Goal: Download file/media

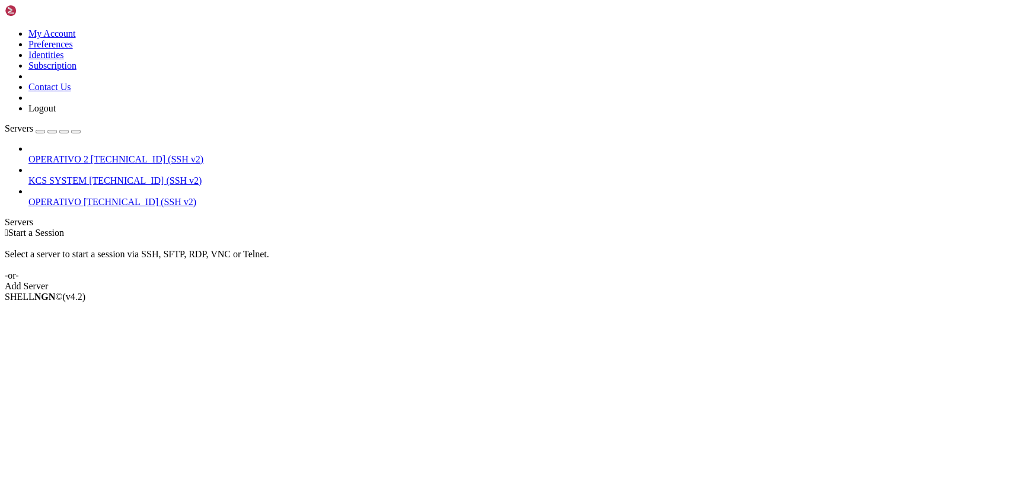
click at [61, 176] on span "KCS SYSTEM" at bounding box center [57, 181] width 58 height 10
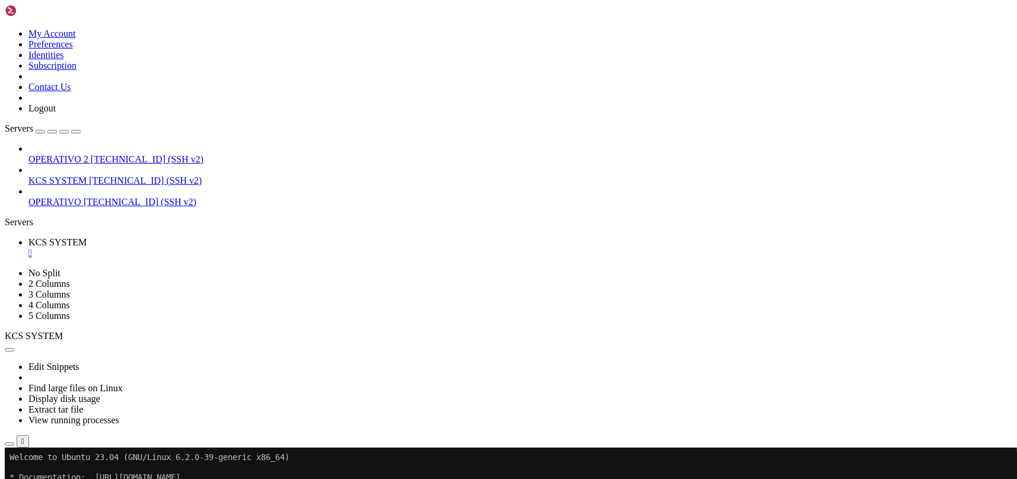
click at [87, 176] on span "KCS SYSTEM" at bounding box center [57, 181] width 58 height 10
click at [9, 444] on icon "button" at bounding box center [9, 444] width 0 height 0
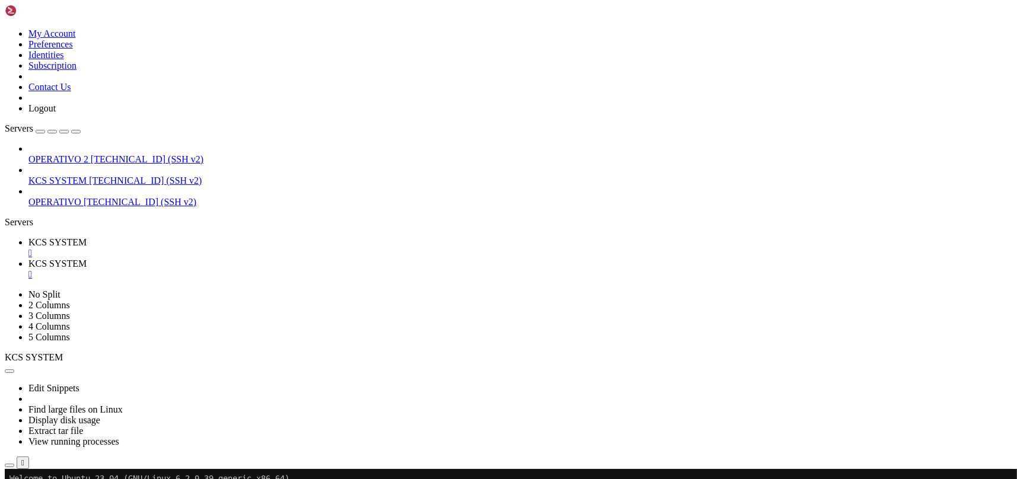
type input "/home/ubuntu/31-app-odoo2"
click at [28, 237] on icon at bounding box center [28, 242] width 0 height 10
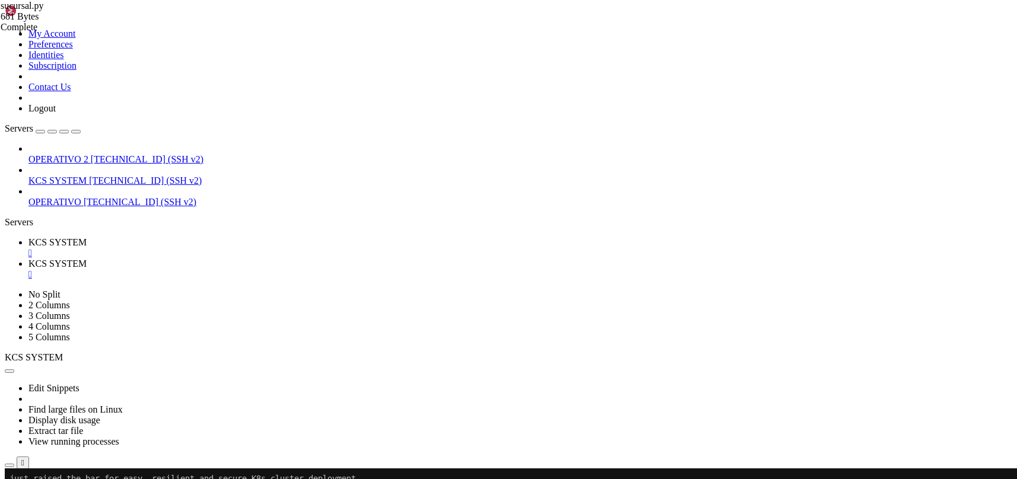
scroll to position [192, 0]
click at [28, 259] on icon at bounding box center [28, 264] width 0 height 10
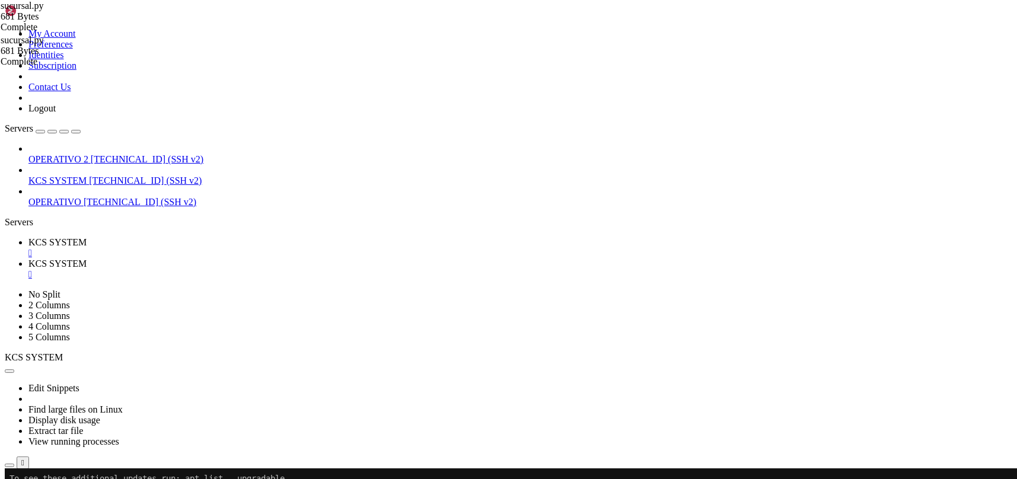
click at [87, 237] on span "KCS SYSTEM" at bounding box center [57, 242] width 58 height 10
click at [312, 259] on link "KCS SYSTEM " at bounding box center [520, 269] width 984 height 21
click at [312, 269] on div "" at bounding box center [520, 274] width 984 height 11
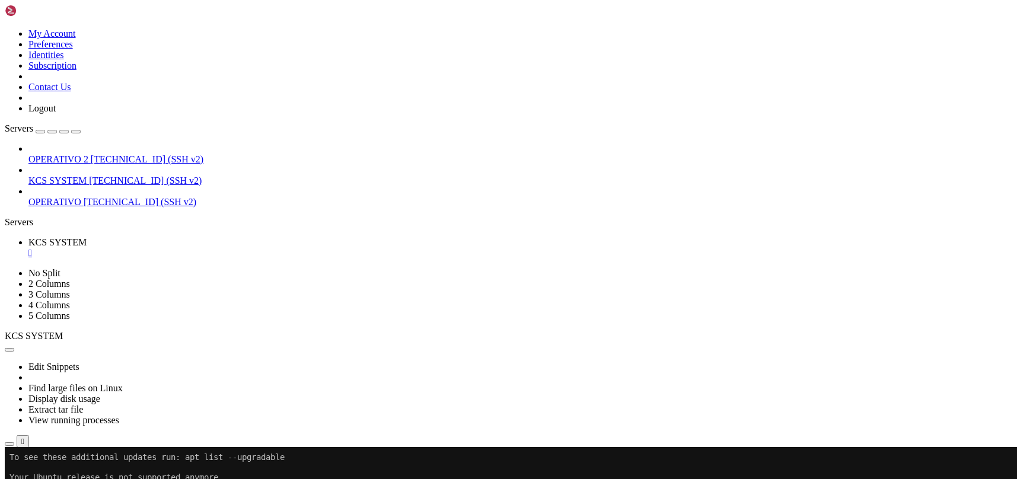
click at [225, 248] on div "" at bounding box center [520, 253] width 984 height 11
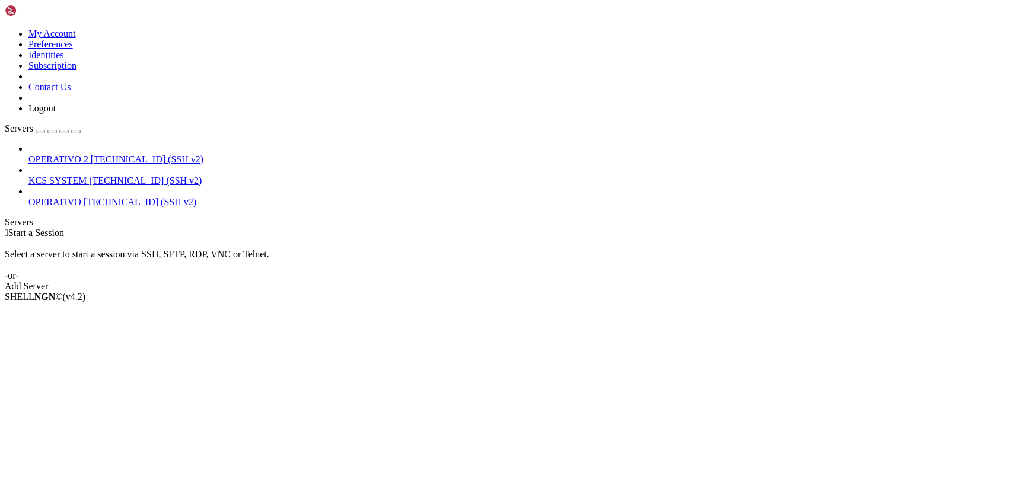
click at [102, 176] on span "[TECHNICAL_ID] (SSH v2)" at bounding box center [145, 181] width 113 height 10
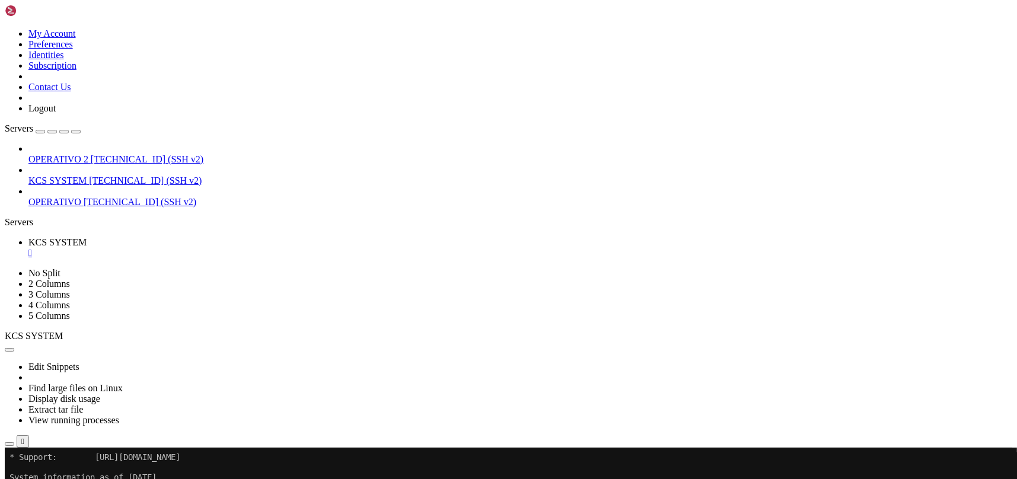
scroll to position [40, 0]
click at [9, 444] on icon "button" at bounding box center [9, 444] width 0 height 0
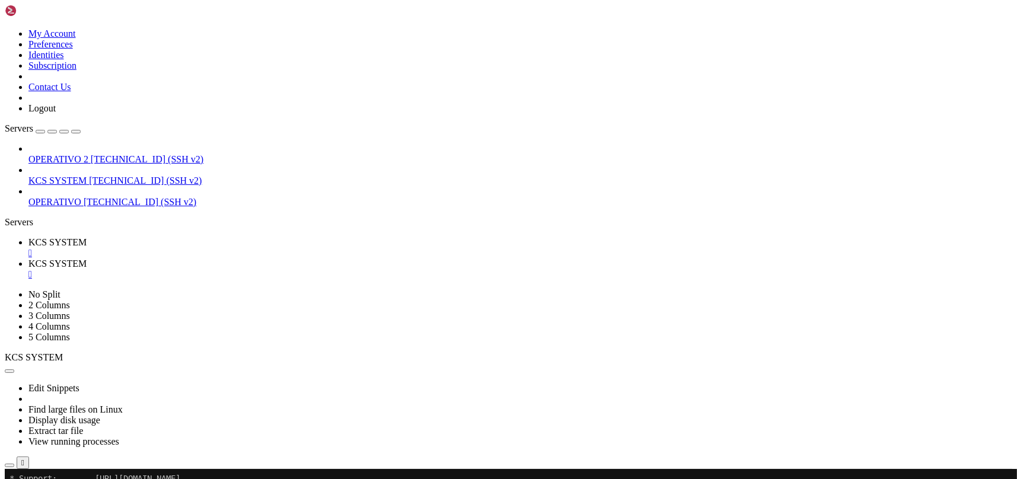
scroll to position [237, 0]
type input "/home/ubuntu/31-app-odoo2"
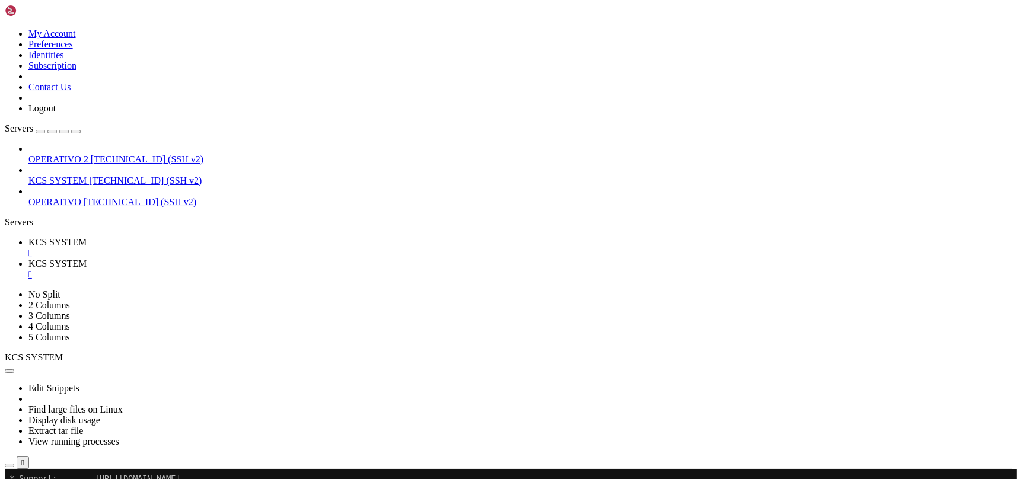
click at [87, 237] on span "KCS SYSTEM" at bounding box center [57, 242] width 58 height 10
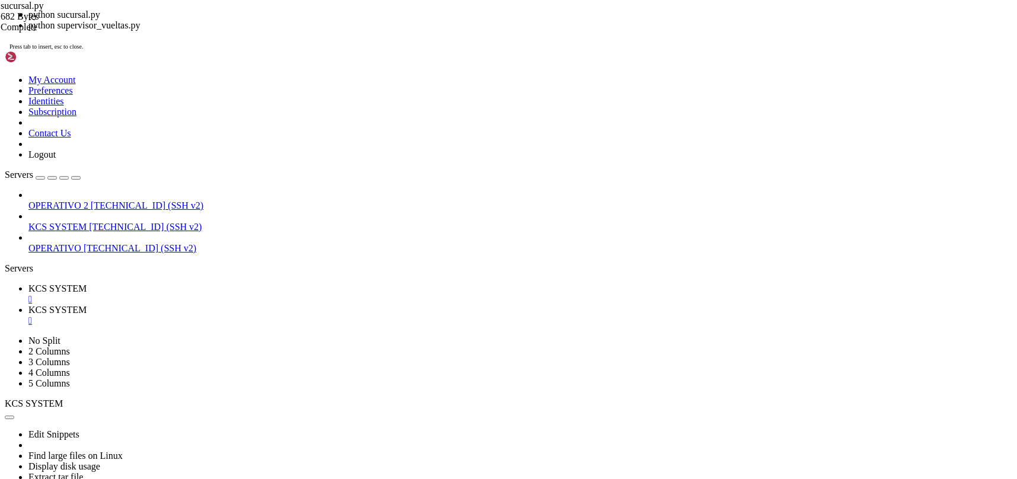
scroll to position [90, 0]
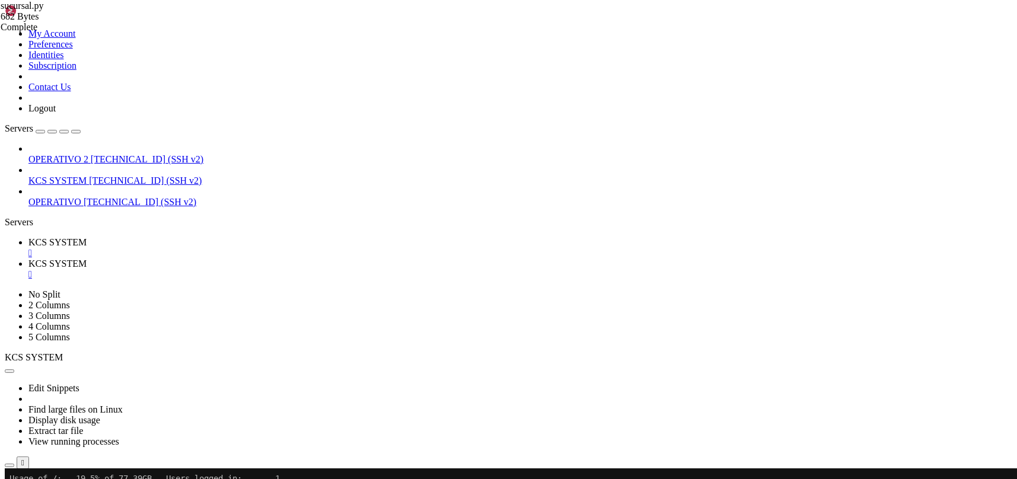
click at [311, 269] on div "" at bounding box center [520, 274] width 984 height 11
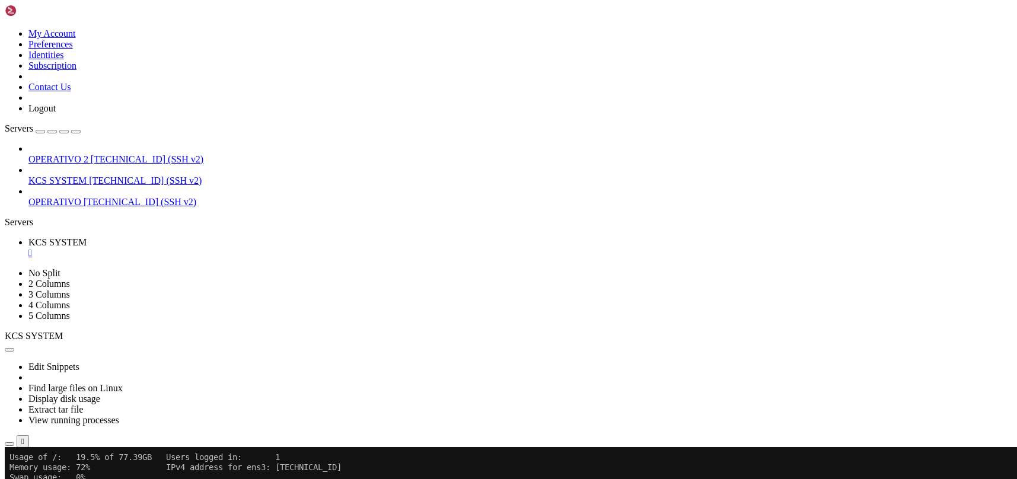
click at [224, 248] on div "" at bounding box center [520, 253] width 984 height 11
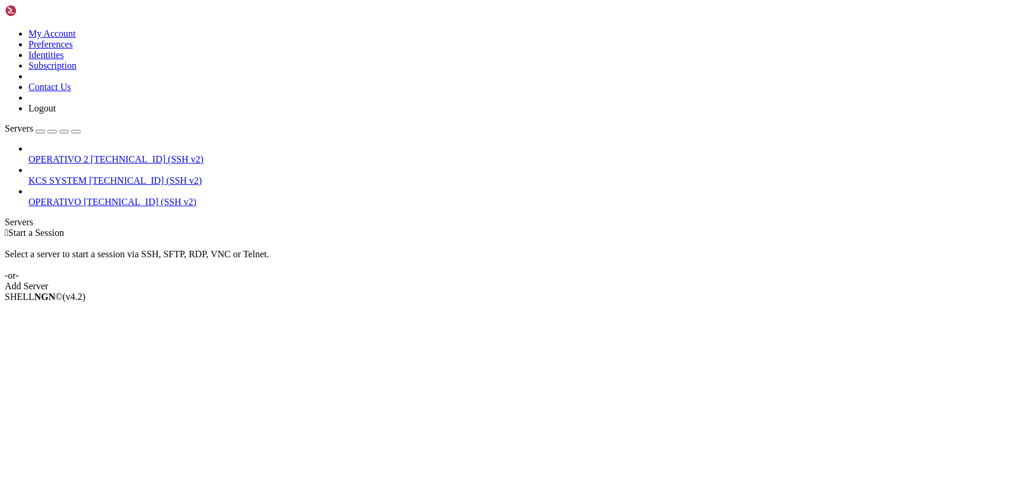
click at [65, 176] on span "KCS SYSTEM" at bounding box center [57, 181] width 58 height 10
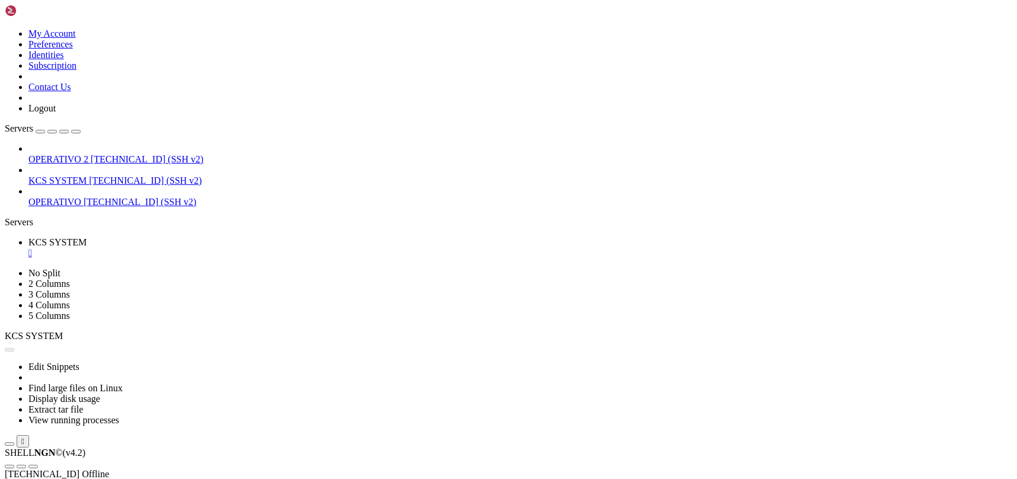
scroll to position [0, 0]
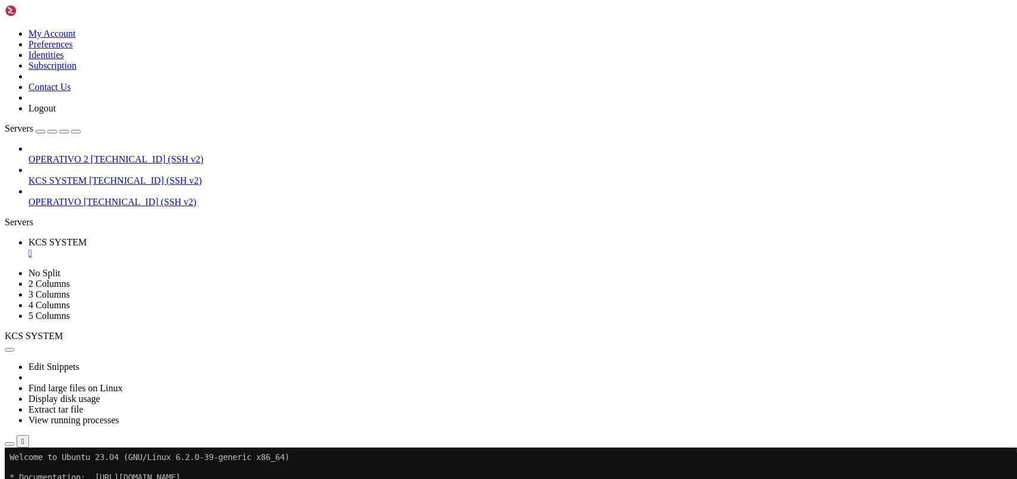
click at [224, 248] on div "" at bounding box center [520, 253] width 984 height 11
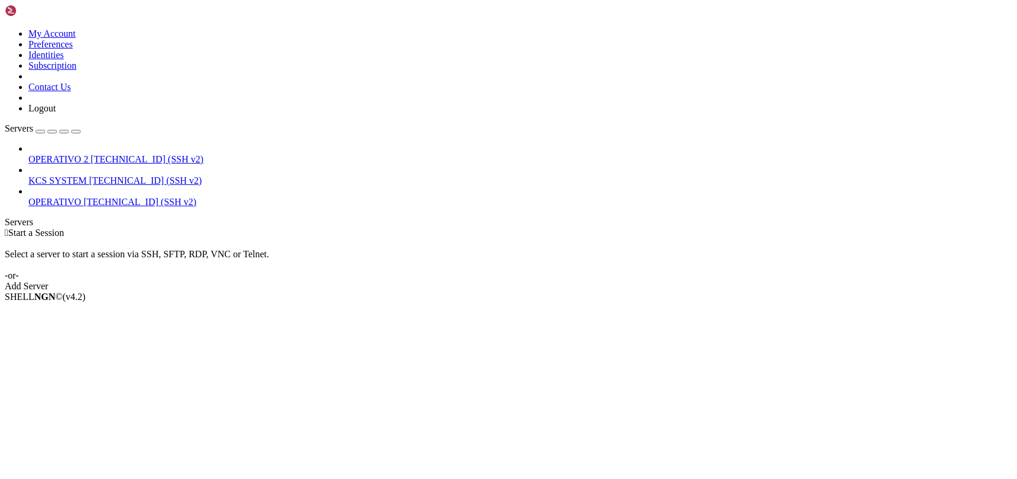
click at [79, 176] on span "KCS SYSTEM" at bounding box center [57, 181] width 58 height 10
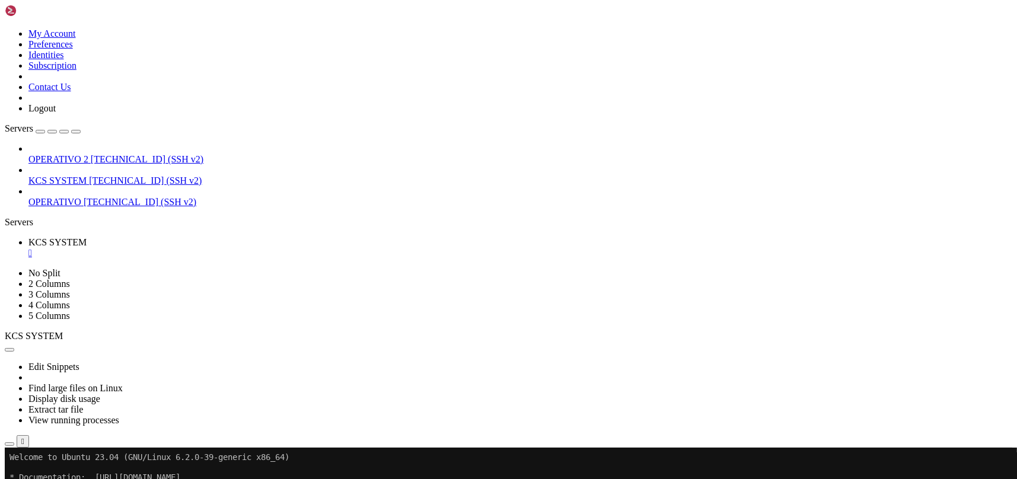
click at [9, 444] on icon "button" at bounding box center [9, 444] width 0 height 0
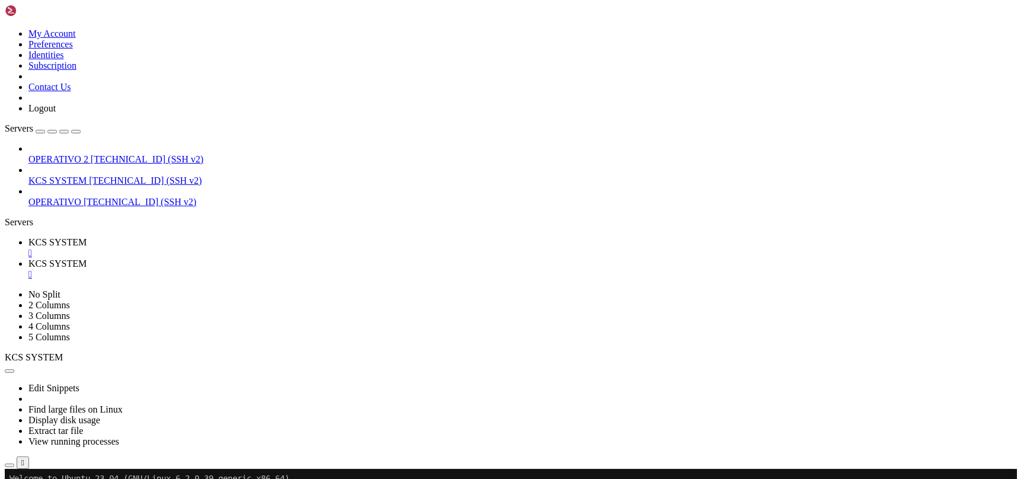
type input "/home/ubuntu/31-app-odoo2"
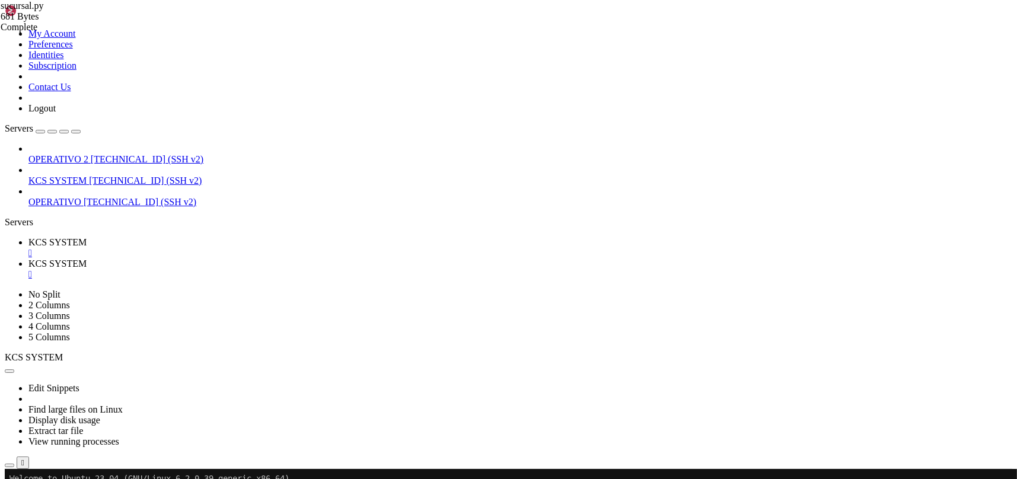
scroll to position [6197, 0]
click at [81, 176] on span "KCS SYSTEM" at bounding box center [57, 181] width 58 height 10
click at [314, 269] on div "" at bounding box center [520, 274] width 984 height 11
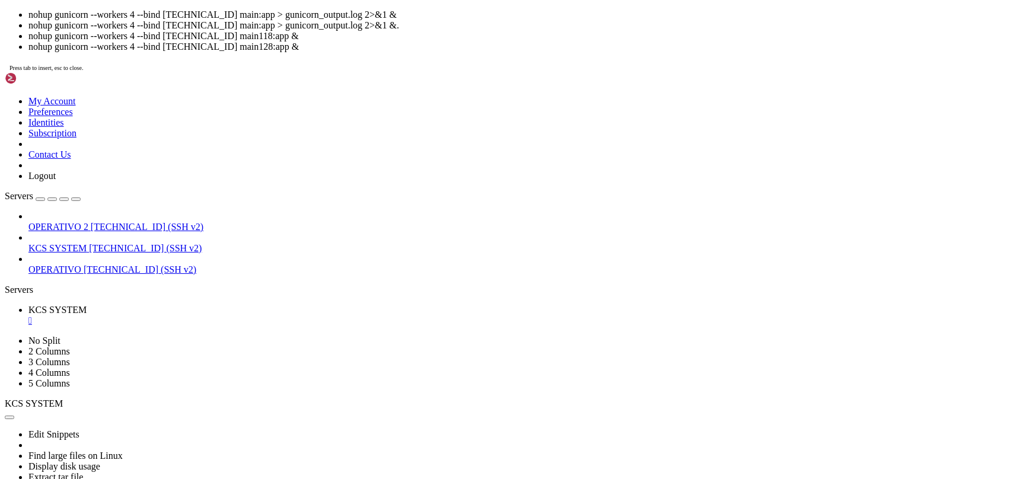
scroll to position [60, 0]
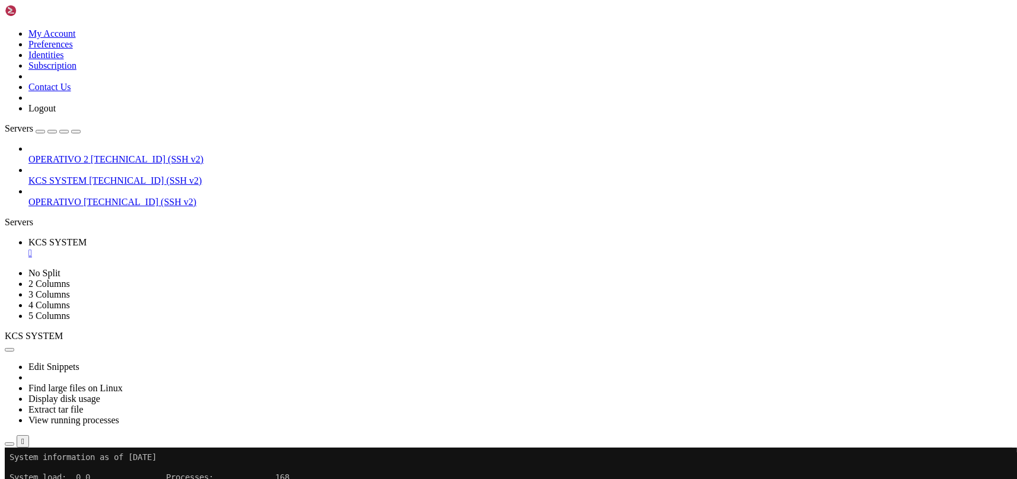
click at [228, 248] on div "" at bounding box center [520, 253] width 984 height 11
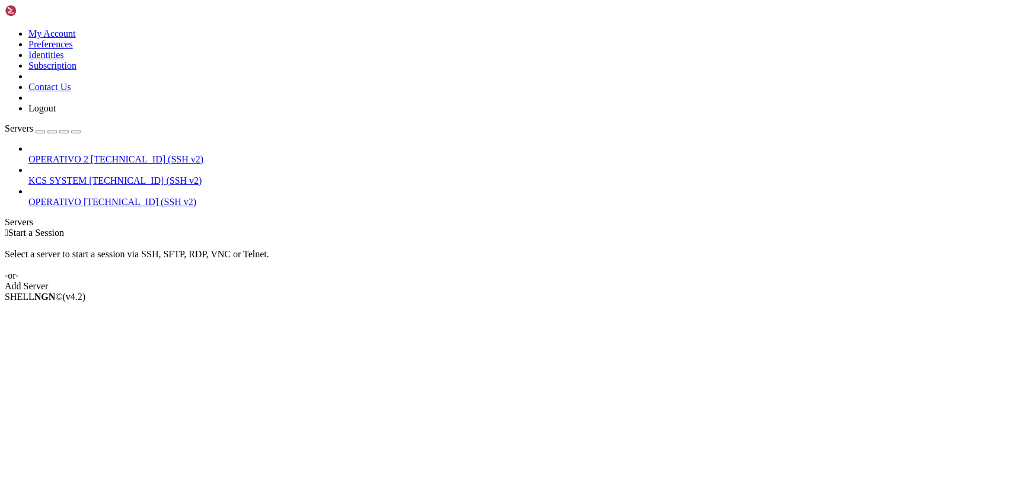
click at [78, 176] on span "KCS SYSTEM" at bounding box center [57, 181] width 58 height 10
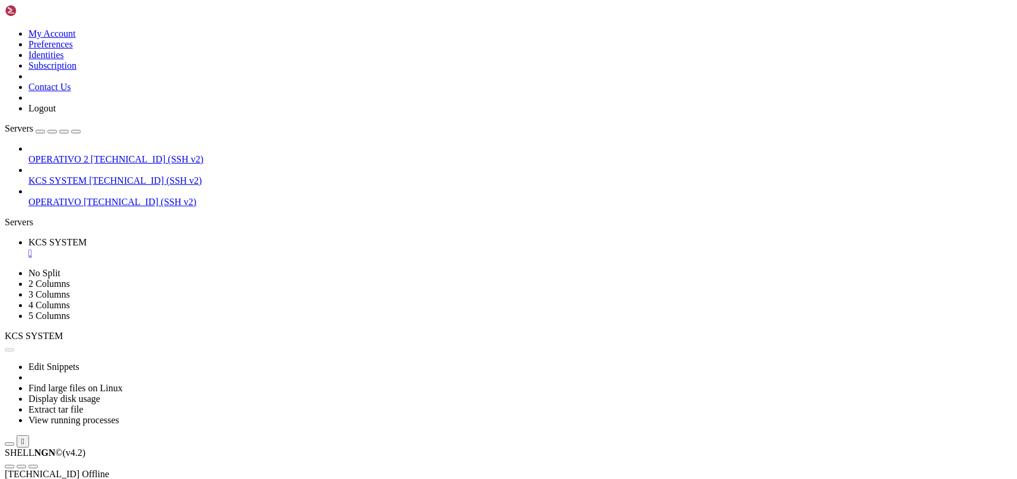
scroll to position [0, 0]
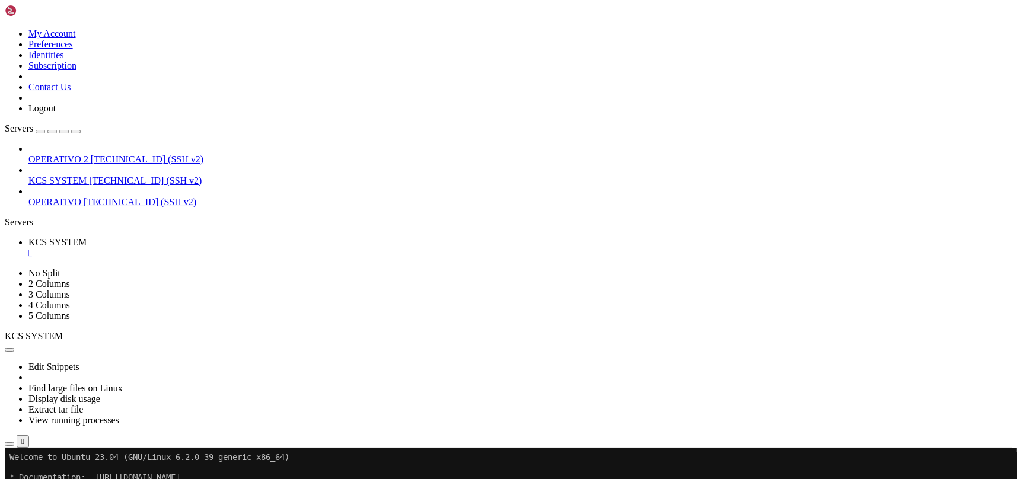
click at [9, 444] on icon "button" at bounding box center [9, 444] width 0 height 0
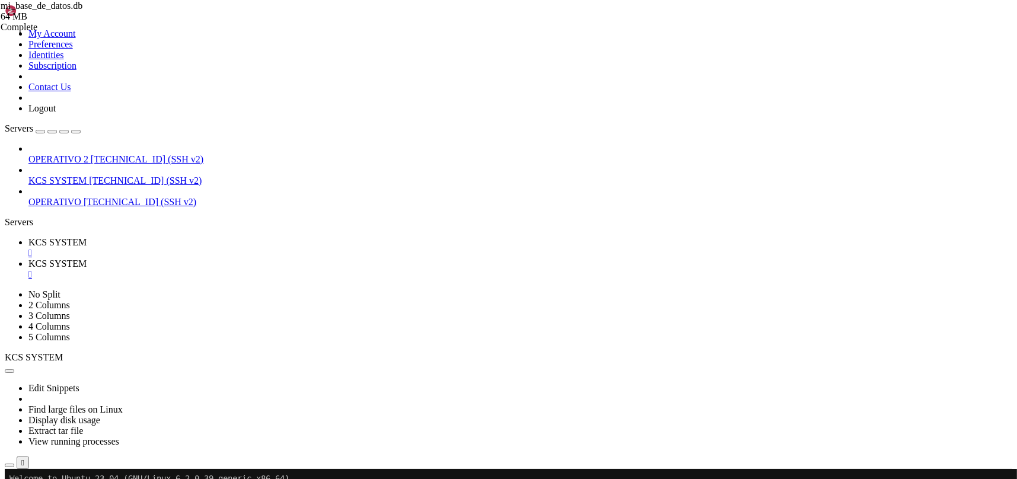
type input "/home/ubuntu/31-app-odoo2"
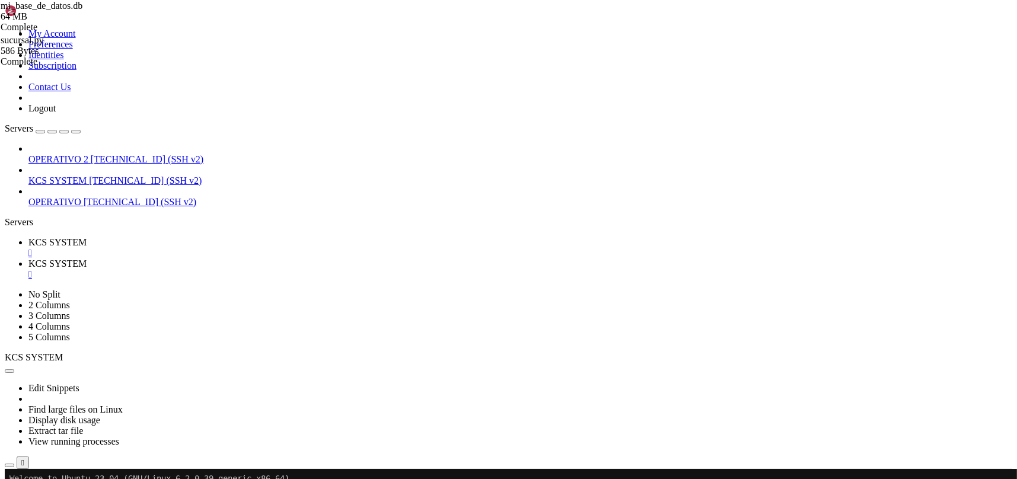
click at [87, 237] on span "KCS SYSTEM" at bounding box center [57, 242] width 58 height 10
click at [87, 259] on span "KCS SYSTEM" at bounding box center [57, 264] width 58 height 10
drag, startPoint x: 318, startPoint y: 39, endPoint x: 170, endPoint y: 36, distance: 148.3
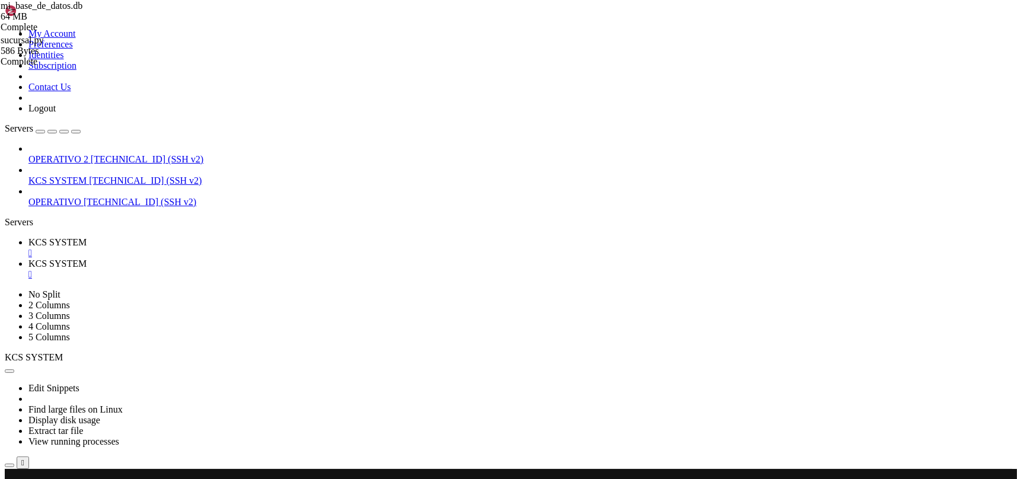
click at [87, 237] on span "KCS SYSTEM" at bounding box center [57, 242] width 58 height 10
click at [312, 269] on div "" at bounding box center [520, 274] width 984 height 11
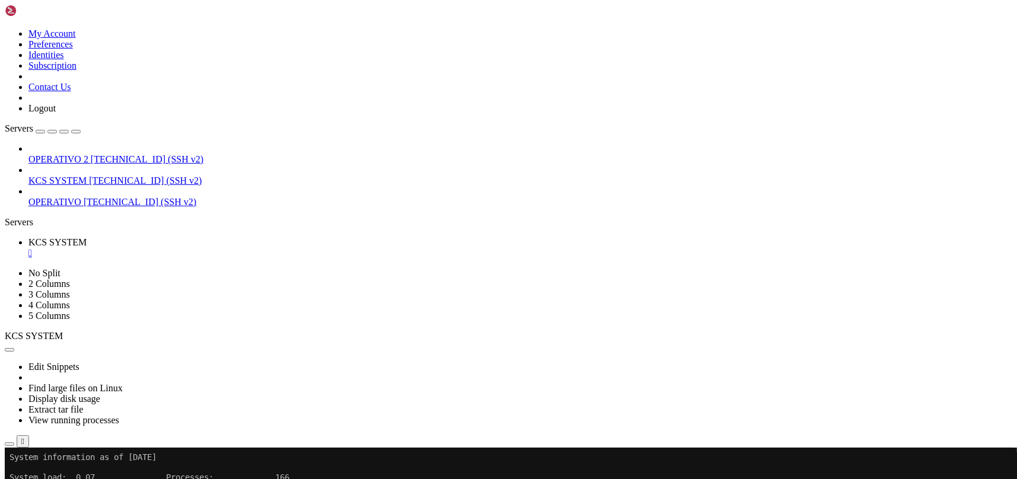
click at [227, 237] on link "KCS SYSTEM " at bounding box center [520, 247] width 984 height 21
click at [225, 248] on div "" at bounding box center [520, 253] width 984 height 11
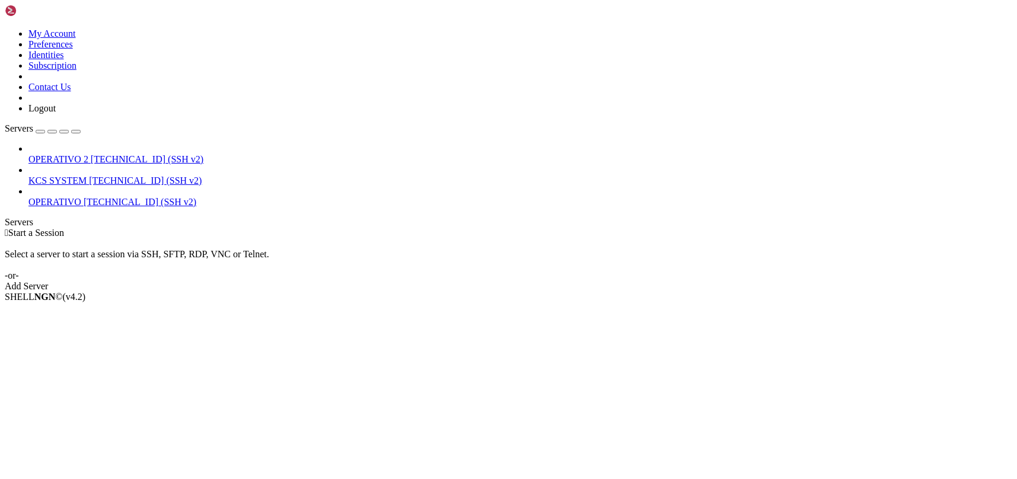
click at [111, 176] on span "[TECHNICAL_ID] (SSH v2)" at bounding box center [145, 181] width 113 height 10
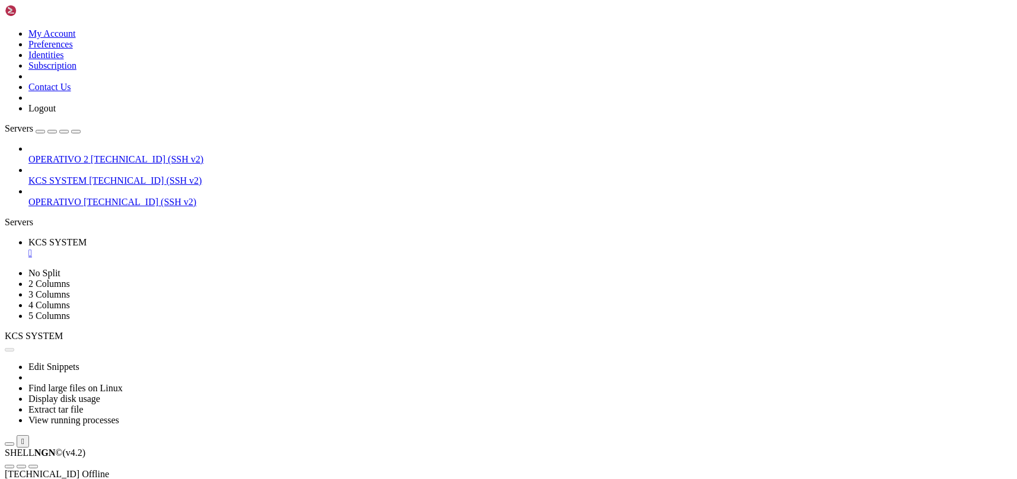
scroll to position [0, 0]
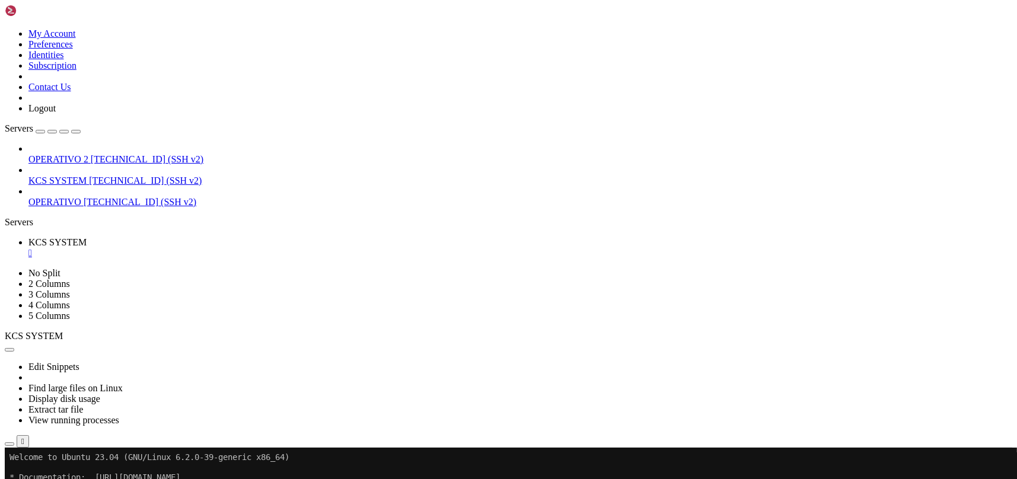
click at [14, 348] on button "button" at bounding box center [9, 350] width 9 height 4
click at [9, 444] on icon "button" at bounding box center [9, 444] width 0 height 0
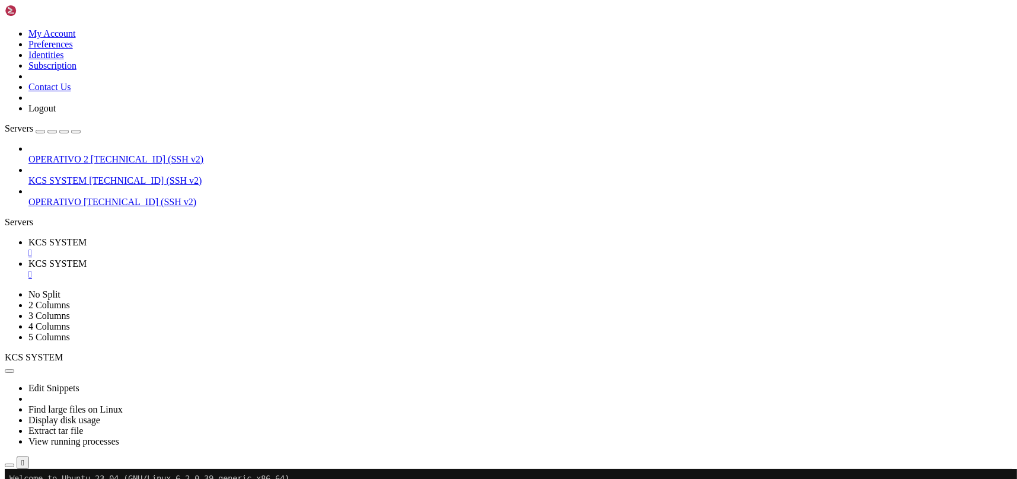
scroll to position [237, 0]
click at [209, 237] on link "KCS SYSTEM " at bounding box center [520, 247] width 984 height 21
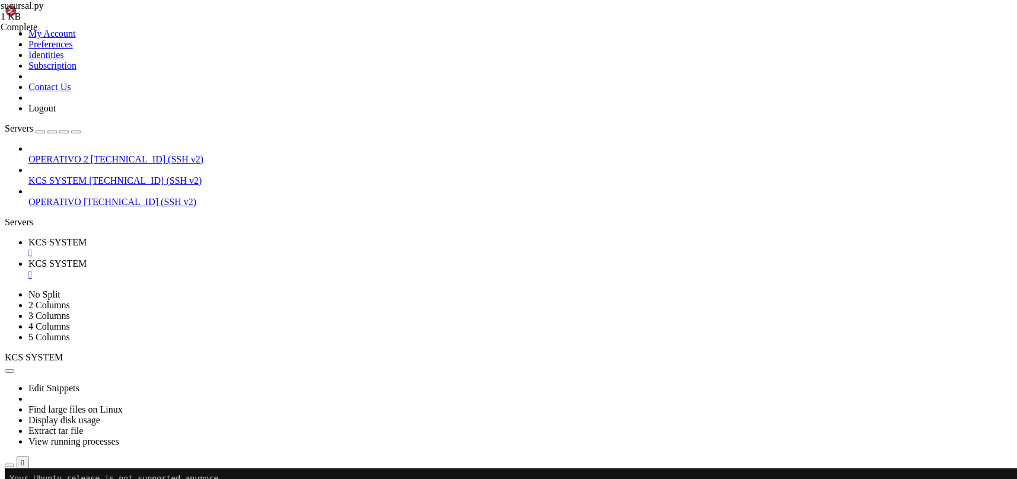
click at [87, 259] on span "KCS SYSTEM" at bounding box center [57, 264] width 58 height 10
click at [87, 237] on span "KCS SYSTEM" at bounding box center [57, 242] width 58 height 10
click at [252, 259] on link "KCS SYSTEM " at bounding box center [520, 269] width 984 height 21
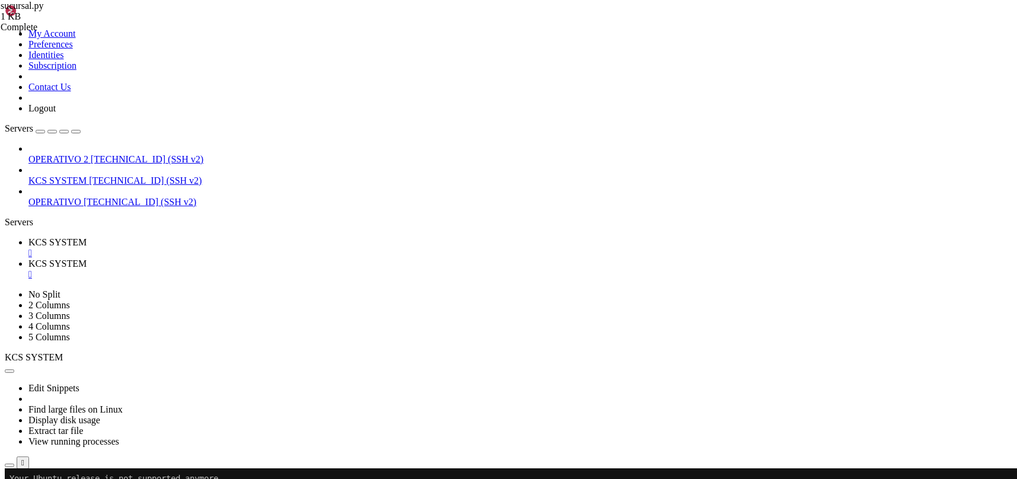
type input "/home"
click at [313, 269] on div "" at bounding box center [520, 274] width 984 height 11
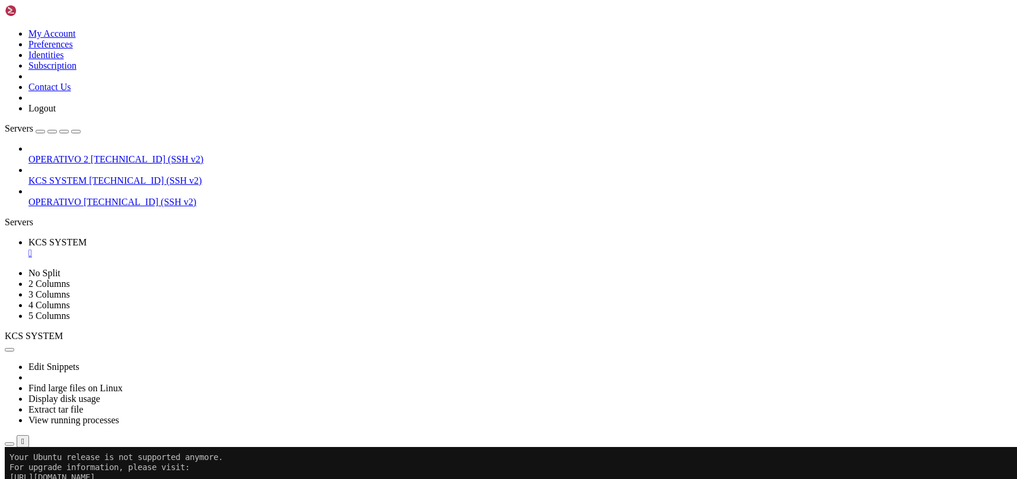
click at [225, 248] on div "" at bounding box center [520, 253] width 984 height 11
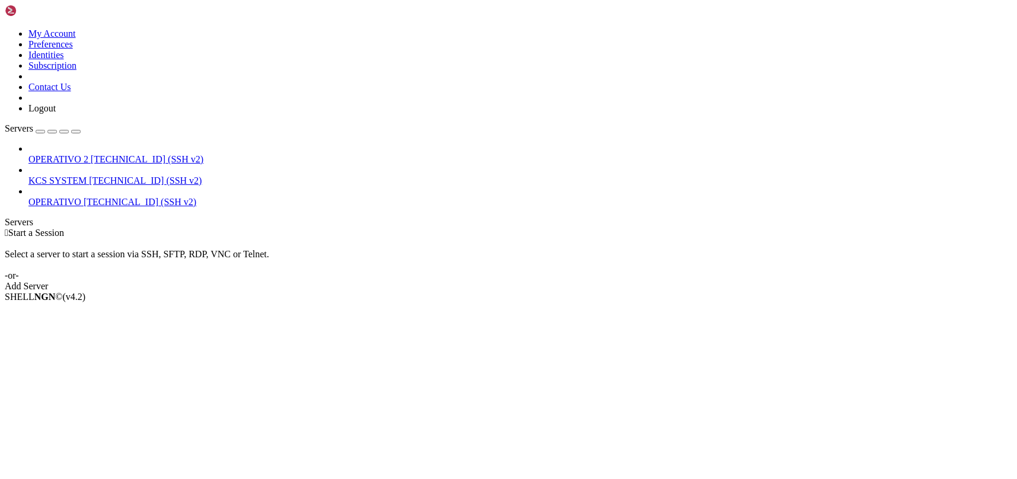
click at [108, 154] on span "[TECHNICAL_ID] (SSH v2)" at bounding box center [147, 159] width 113 height 10
click at [87, 176] on span "KCS SYSTEM" at bounding box center [57, 181] width 58 height 10
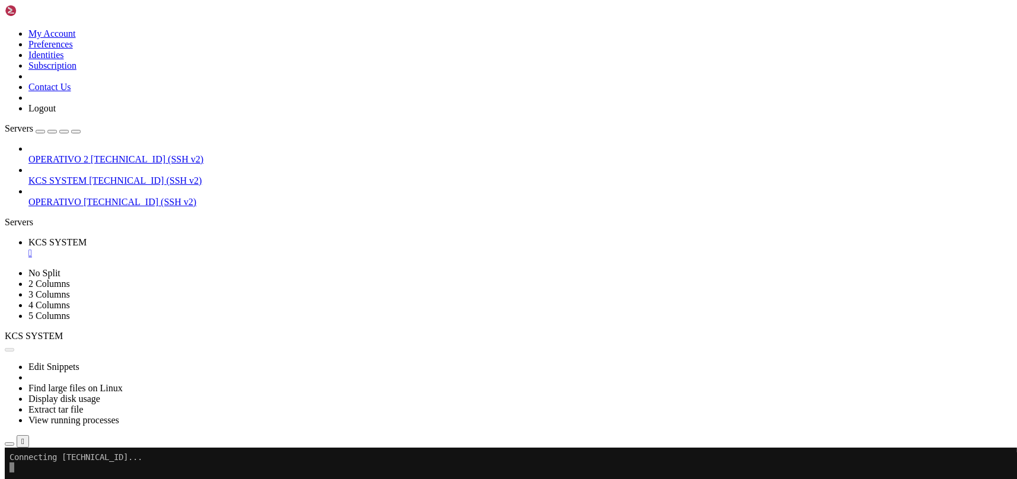
click at [9, 444] on icon "button" at bounding box center [9, 444] width 0 height 0
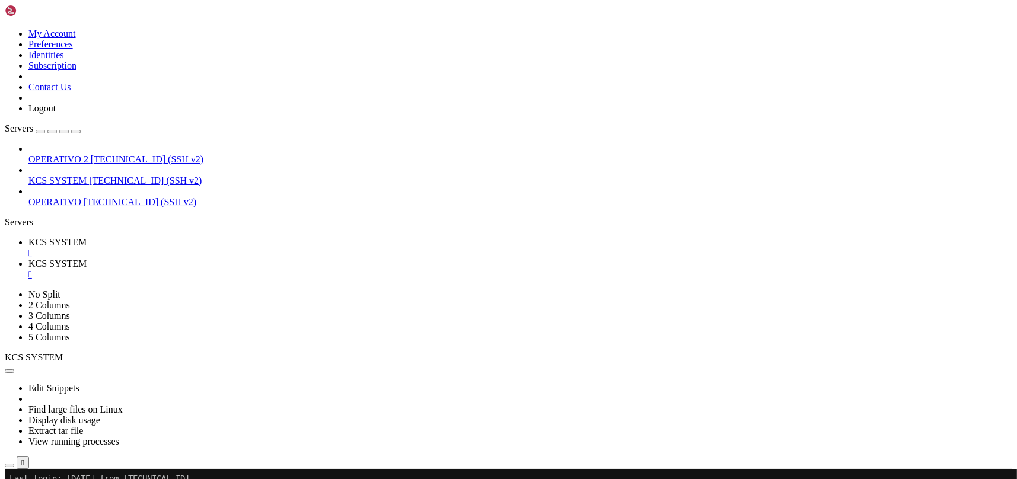
type input "/home/ubuntu/31-app-odoo2/instance"
